Goal: Consume media (video, audio): Consume media (video, audio)

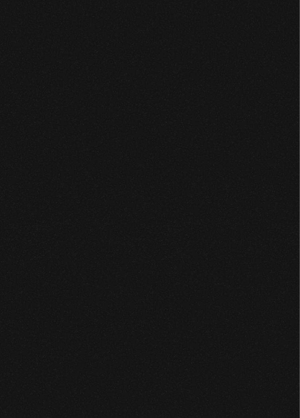
scroll to position [18, 0]
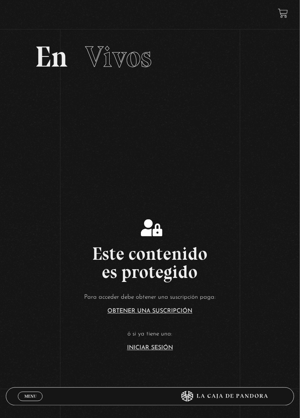
click at [160, 351] on link "Iniciar Sesión" at bounding box center [150, 348] width 46 height 6
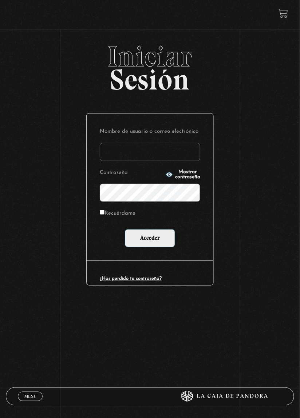
click at [171, 156] on input "Nombre de usuario o correo electrónico" at bounding box center [150, 152] width 100 height 18
type input "[EMAIL_ADDRESS][DOMAIN_NAME]"
click at [125, 229] on input "Acceder" at bounding box center [150, 238] width 50 height 18
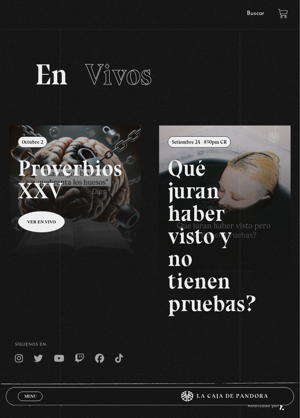
click at [256, 20] on div "ingresar al sitio Ver Video Más Información Solicitar Por favor coloque su disp…" at bounding box center [150, 223] width 300 height 447
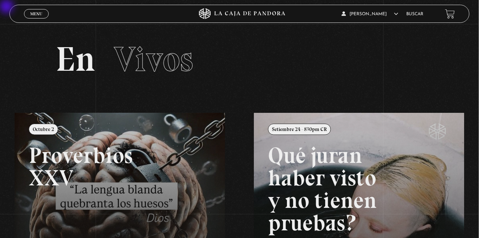
click at [30, 11] on link "Menu Cerrar" at bounding box center [36, 13] width 25 height 9
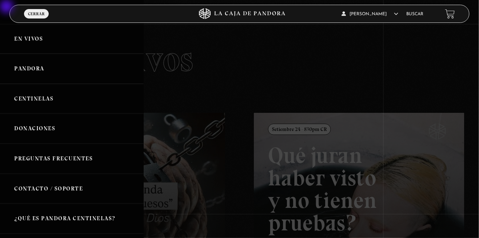
click at [41, 39] on link "En vivos" at bounding box center [72, 39] width 144 height 30
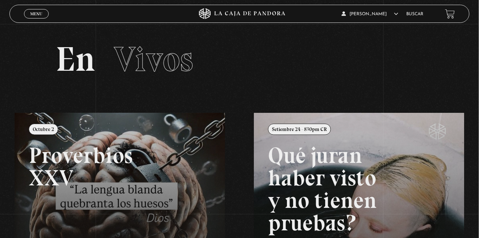
click at [37, 15] on span "Menu" at bounding box center [36, 14] width 12 height 4
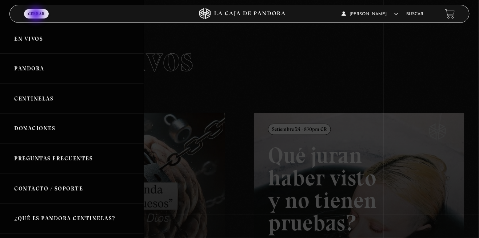
click at [213, 76] on div at bounding box center [239, 119] width 479 height 238
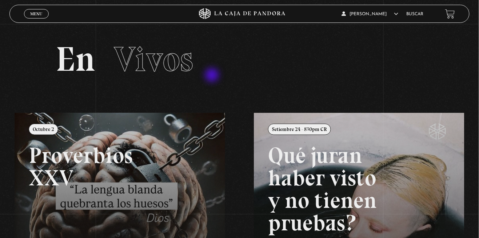
click at [38, 14] on span "Menu" at bounding box center [36, 14] width 12 height 4
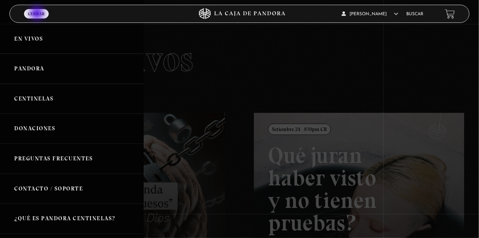
click at [279, 79] on div at bounding box center [239, 119] width 479 height 238
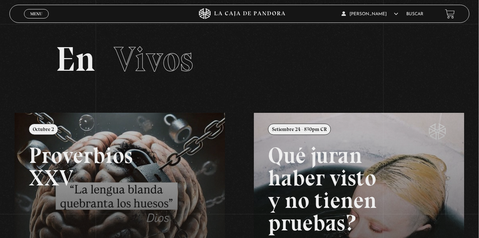
click at [35, 15] on span "Menu" at bounding box center [36, 14] width 12 height 4
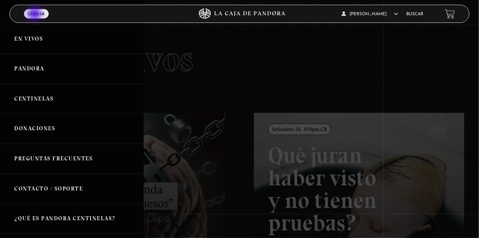
click at [35, 76] on link "Pandora" at bounding box center [72, 69] width 144 height 30
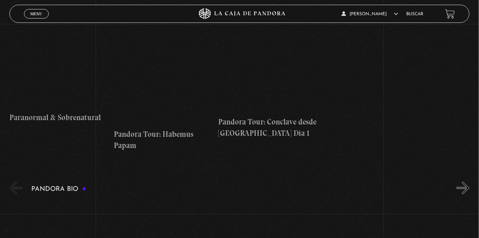
scroll to position [944, 0]
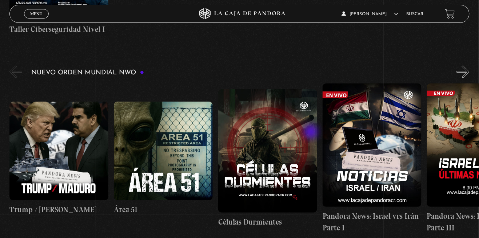
scroll to position [454, 0]
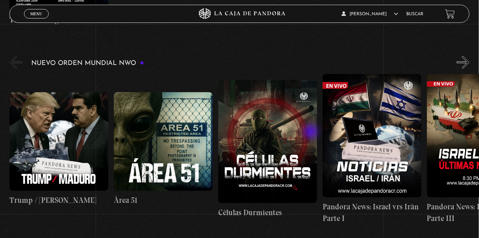
click at [58, 142] on figure at bounding box center [58, 141] width 99 height 99
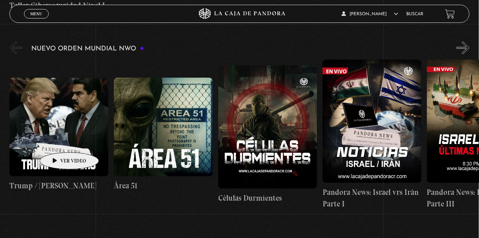
scroll to position [489, 0]
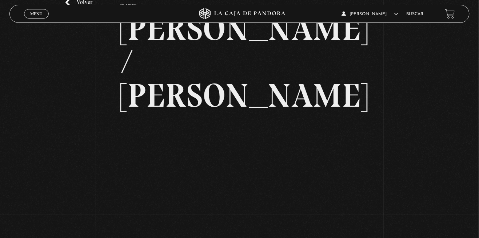
scroll to position [56, 0]
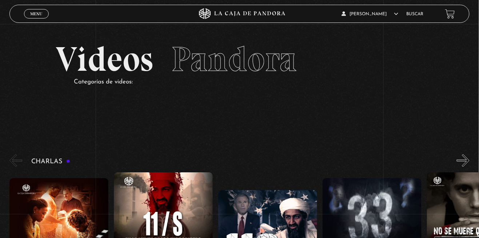
click at [40, 14] on span "Menu" at bounding box center [36, 14] width 12 height 4
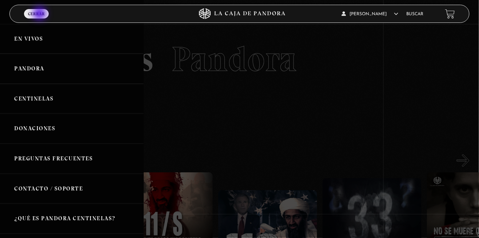
click at [57, 73] on link "Pandora" at bounding box center [72, 69] width 144 height 30
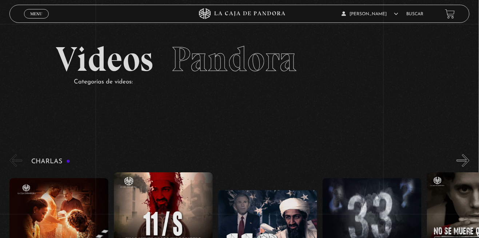
click at [39, 13] on span "Menu" at bounding box center [36, 14] width 12 height 4
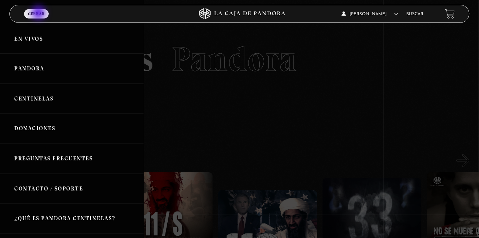
click at [61, 43] on link "En vivos" at bounding box center [72, 39] width 144 height 30
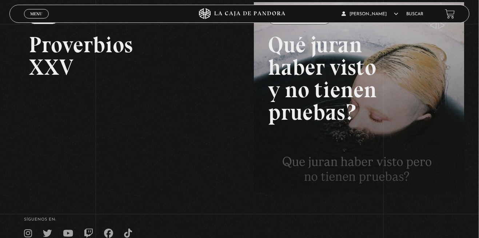
scroll to position [111, 0]
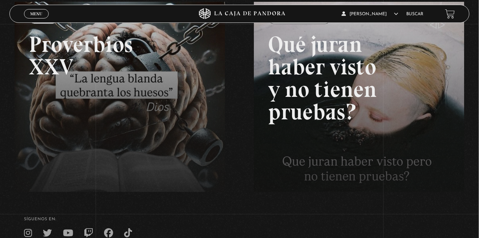
click at [149, 134] on link at bounding box center [254, 121] width 479 height 238
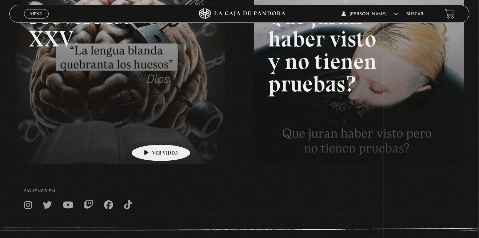
scroll to position [146, 0]
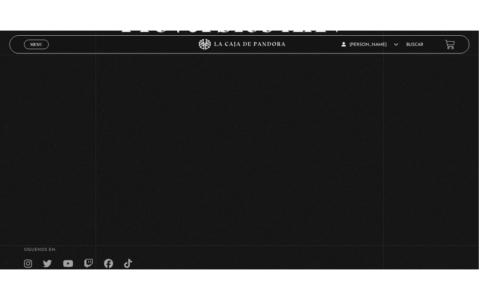
scroll to position [89, 0]
